Goal: Information Seeking & Learning: Learn about a topic

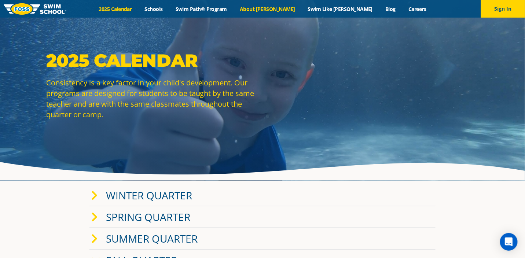
click at [284, 10] on link "About [PERSON_NAME]" at bounding box center [268, 9] width 68 height 7
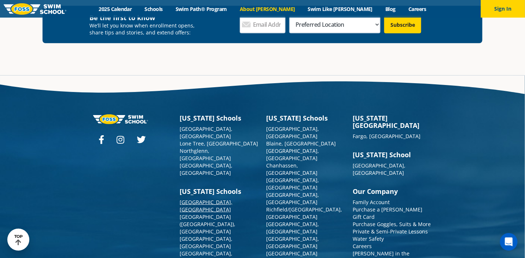
scroll to position [1954, 0]
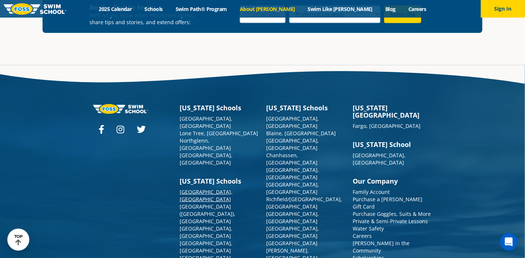
click at [211, 188] on link "[GEOGRAPHIC_DATA], [GEOGRAPHIC_DATA]" at bounding box center [206, 195] width 53 height 14
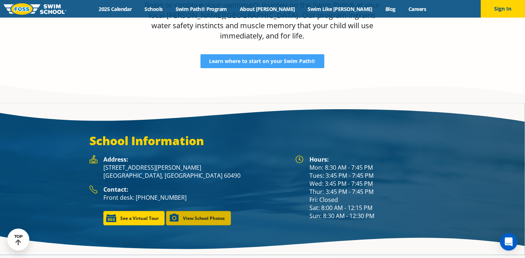
scroll to position [943, 0]
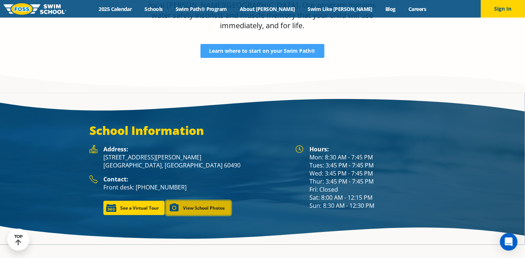
click at [212, 212] on link "View School Photos" at bounding box center [198, 208] width 65 height 14
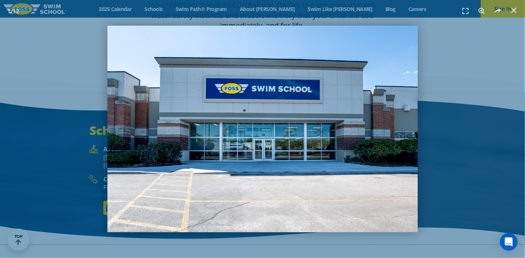
click at [391, 142] on img "1 / 12" at bounding box center [262, 129] width 311 height 207
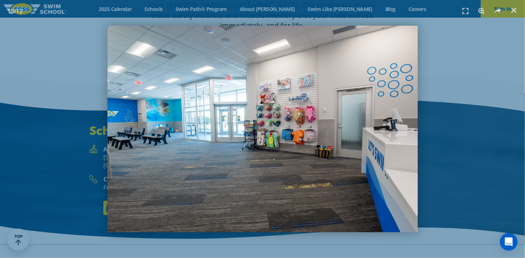
scroll to position [953, 0]
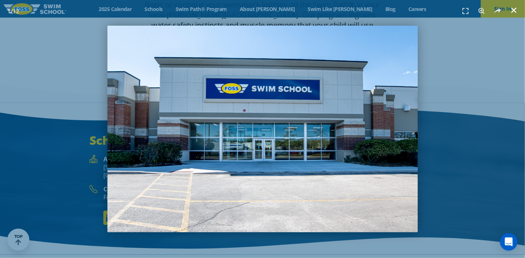
click at [517, 11] on icon "Close (Esc)" at bounding box center [513, 10] width 7 height 7
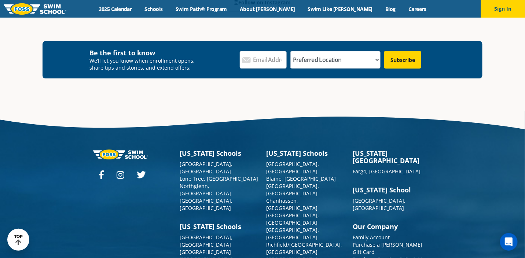
scroll to position [2664, 0]
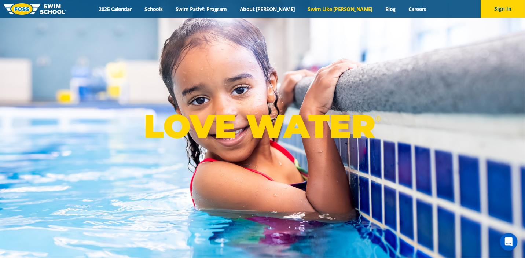
click at [334, 6] on link "Swim Like [PERSON_NAME]" at bounding box center [340, 9] width 78 height 7
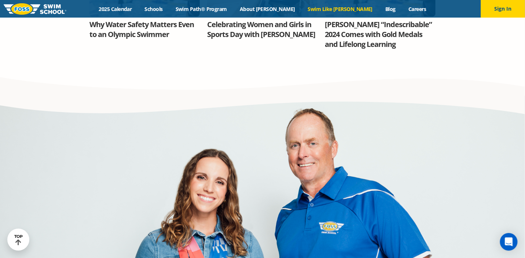
scroll to position [696, 0]
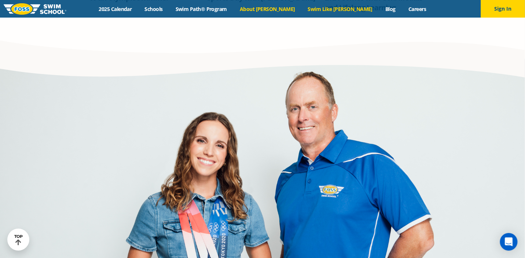
click at [287, 8] on link "About [PERSON_NAME]" at bounding box center [268, 9] width 68 height 7
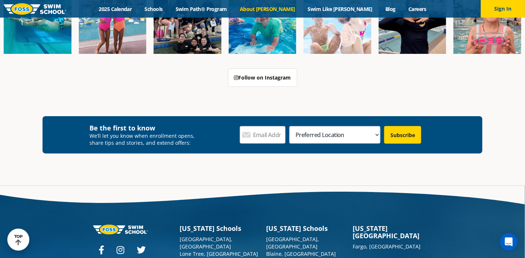
scroll to position [1834, 0]
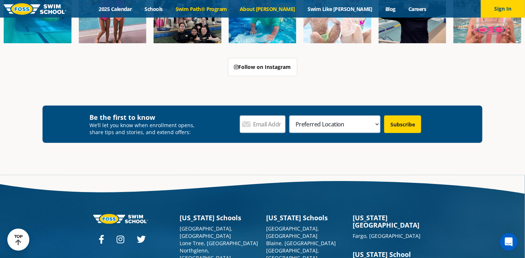
click at [232, 8] on link "Swim Path® Program" at bounding box center [201, 9] width 64 height 7
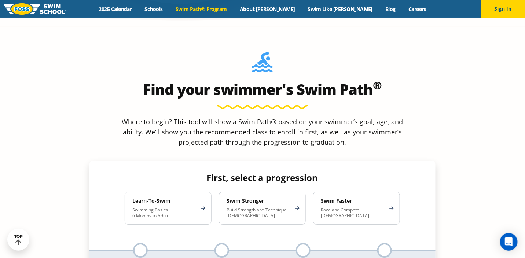
scroll to position [660, 0]
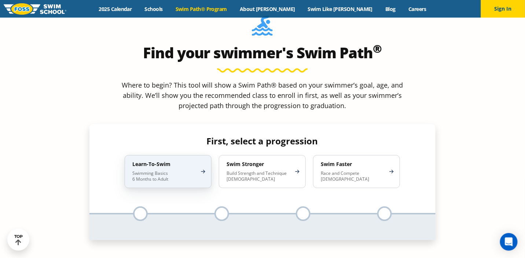
click at [204, 155] on div "Learn-To-Swim Swimming Basics 6 Months to Adult" at bounding box center [168, 171] width 87 height 33
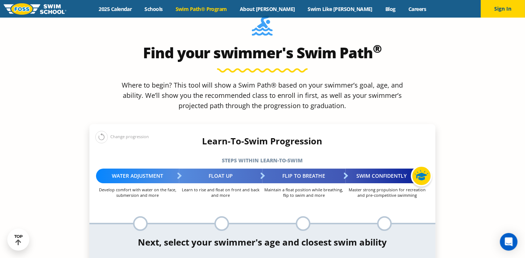
scroll to position [696, 0]
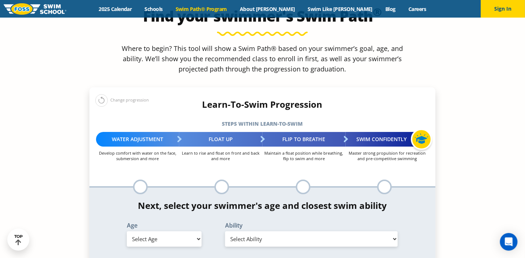
click at [197, 231] on select "Select Age [DEMOGRAPHIC_DATA] months - 1 year 1 year 2 years 3 years 4 years 5 …" at bounding box center [164, 238] width 75 height 15
select select "2-years"
click at [127, 231] on select "Select Age [DEMOGRAPHIC_DATA] months - 1 year 1 year 2 years 3 years 4 years 5 …" at bounding box center [164, 238] width 75 height 15
click at [277, 231] on select "Select Ability First in-water experience Comfortable with water poured over the…" at bounding box center [311, 238] width 173 height 15
select select "2-years-comfortable-with-water-poured-over-their-head-but-not-eyes-and-ears"
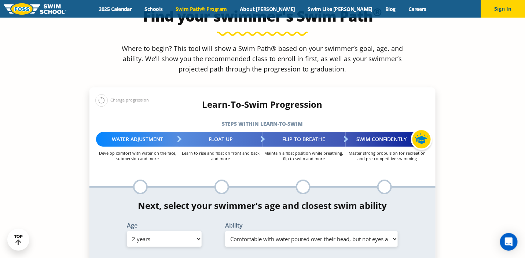
click at [225, 231] on select "Select Ability First in-water experience Comfortable with water poured over the…" at bounding box center [311, 238] width 173 height 15
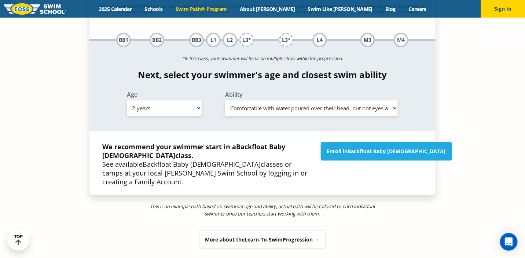
scroll to position [880, 0]
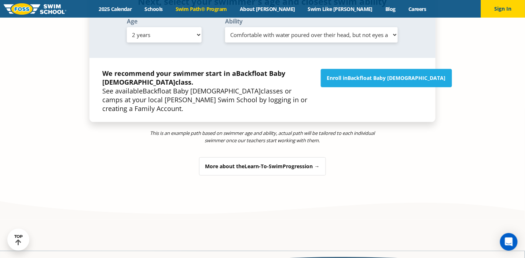
click at [288, 157] on div "More about the Learn-To-Swim Progression →" at bounding box center [262, 166] width 127 height 18
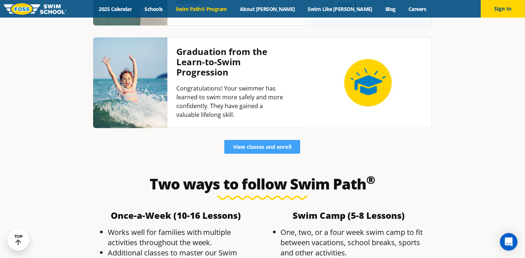
scroll to position [2088, 0]
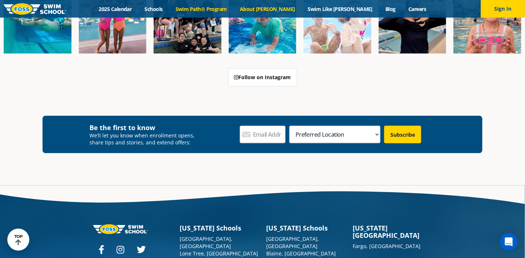
click at [233, 8] on link "Swim Path® Program" at bounding box center [201, 9] width 64 height 7
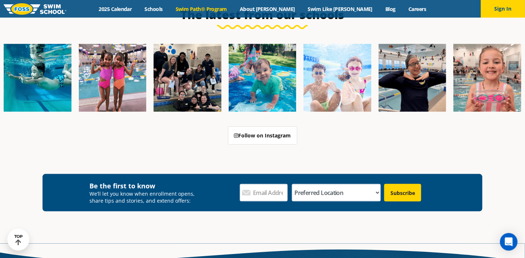
scroll to position [2054, 0]
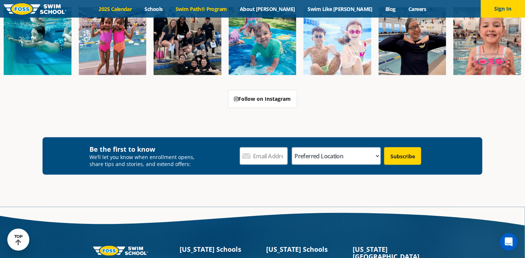
click at [138, 10] on link "2025 Calendar" at bounding box center [115, 9] width 46 height 7
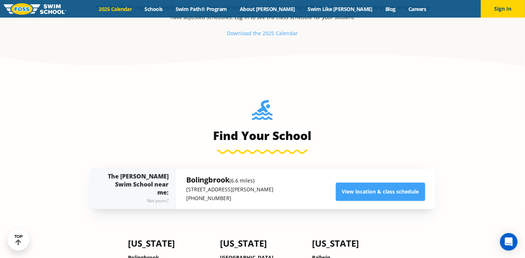
scroll to position [513, 0]
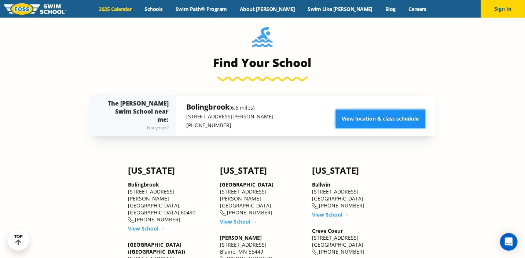
click at [364, 124] on link "View location & class schedule" at bounding box center [380, 119] width 89 height 18
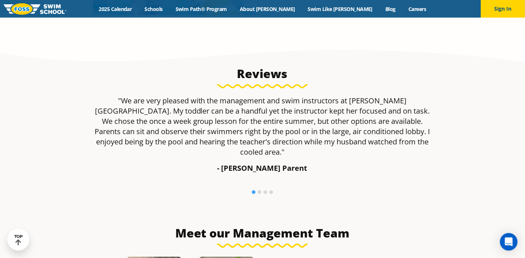
scroll to position [623, 0]
